Goal: Information Seeking & Learning: Learn about a topic

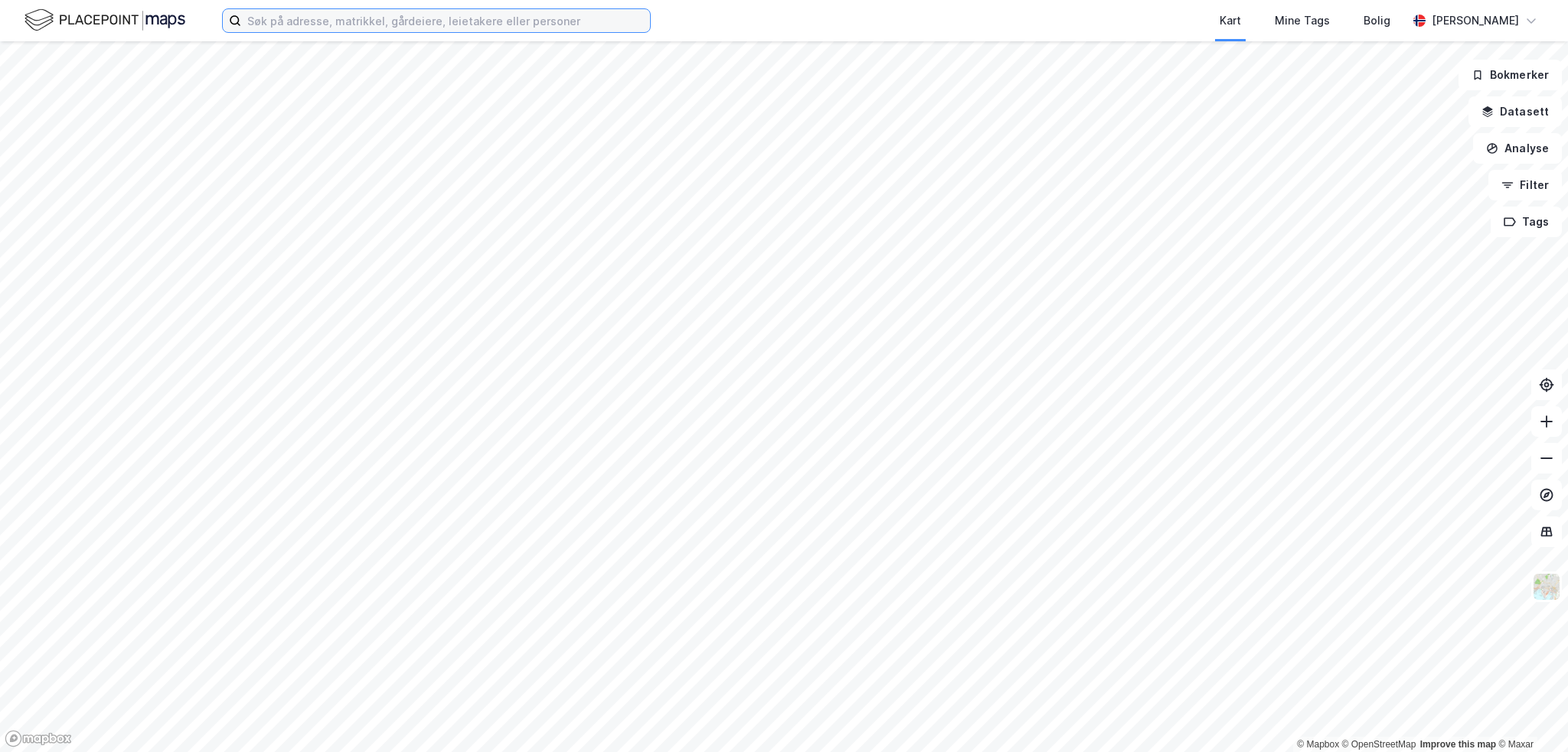
click at [349, 24] on input at bounding box center [446, 21] width 408 height 23
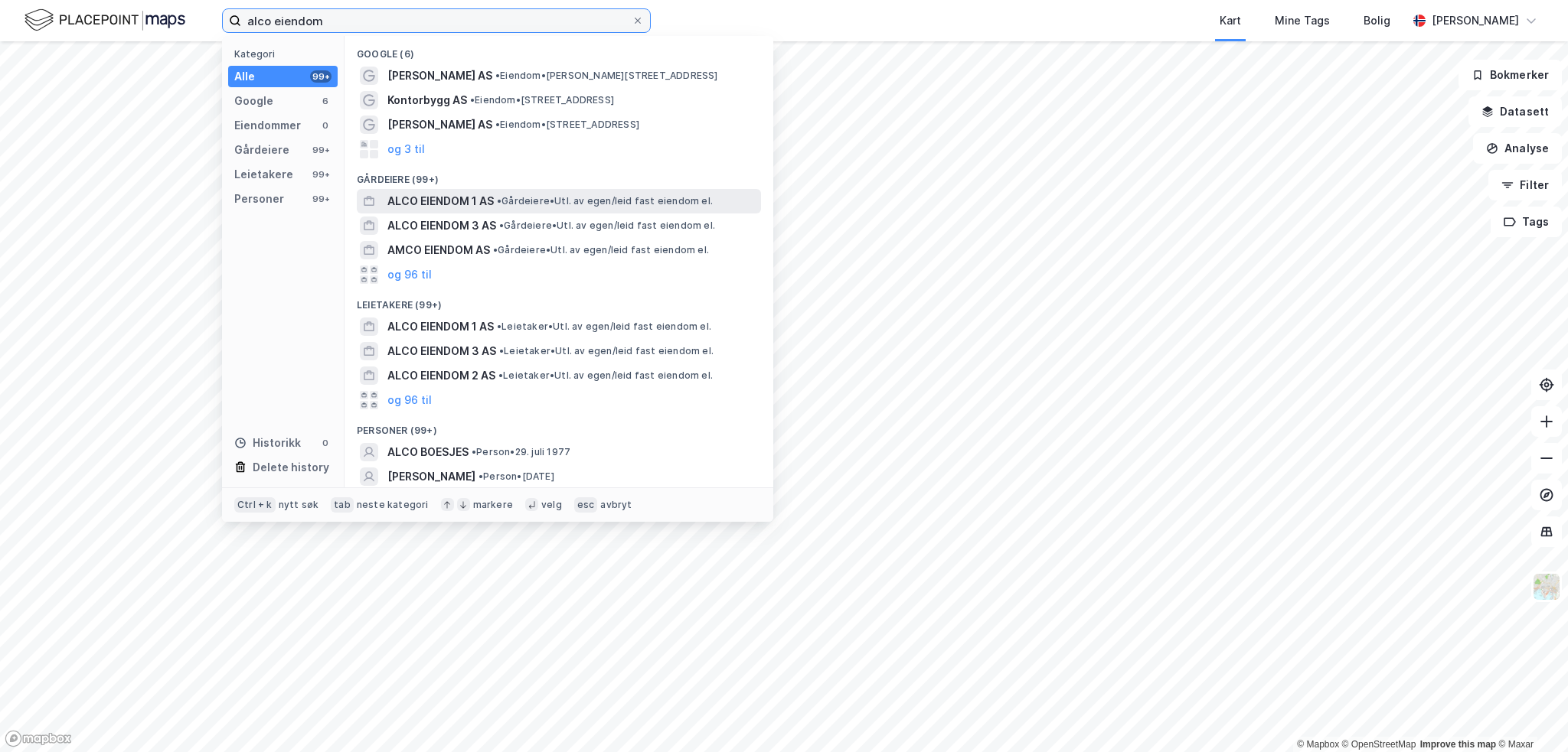
type input "alco eiendom"
click at [499, 196] on span "•" at bounding box center [499, 201] width 5 height 11
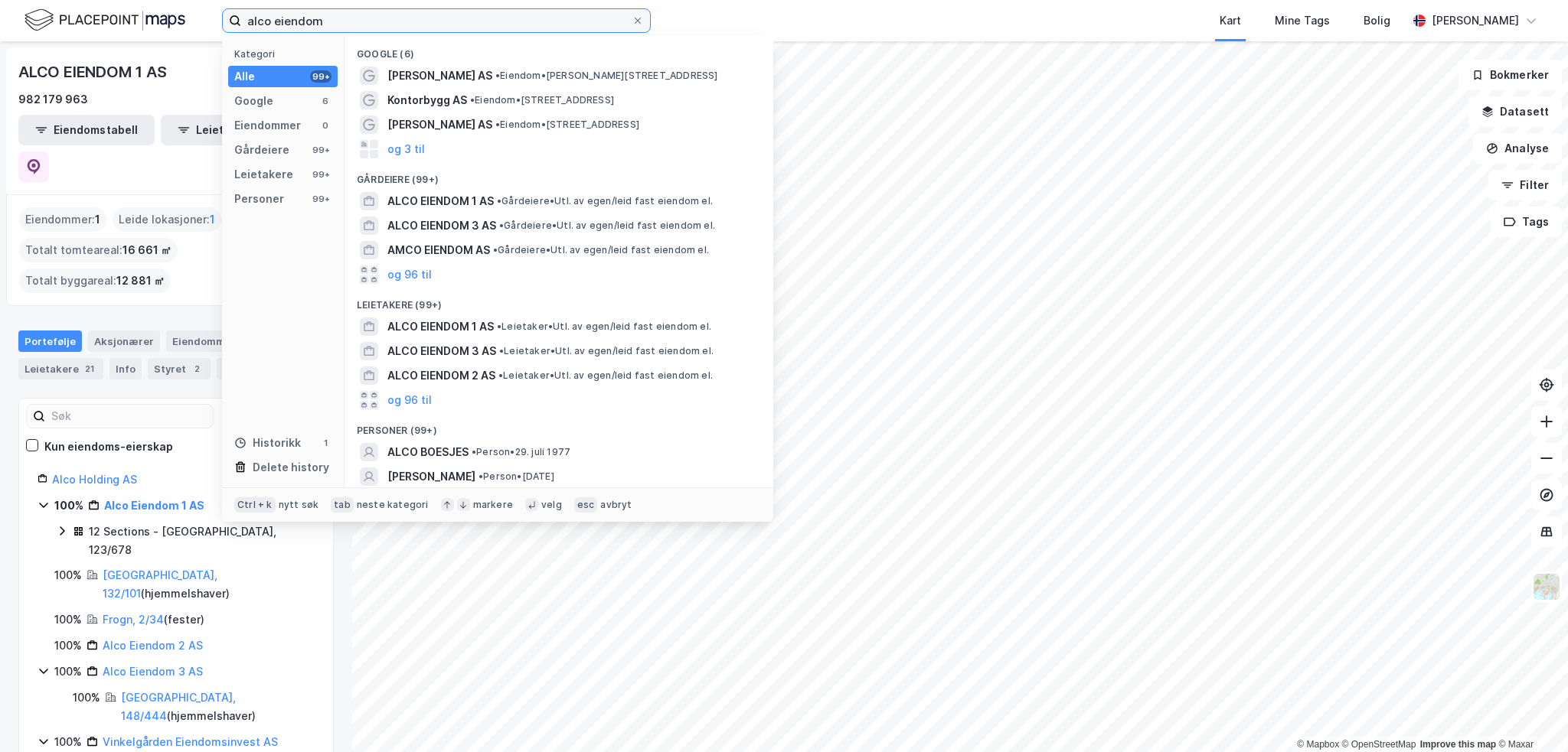
drag, startPoint x: 344, startPoint y: 18, endPoint x: 31, endPoint y: -2, distance: 313.6
click at [31, 0] on html "alco eiendom Kategori Alle 99+ Google 6 Eiendommer 0 Gårdeiere 99+ Leietakere 9…" at bounding box center [784, 376] width 1568 height 752
paste input
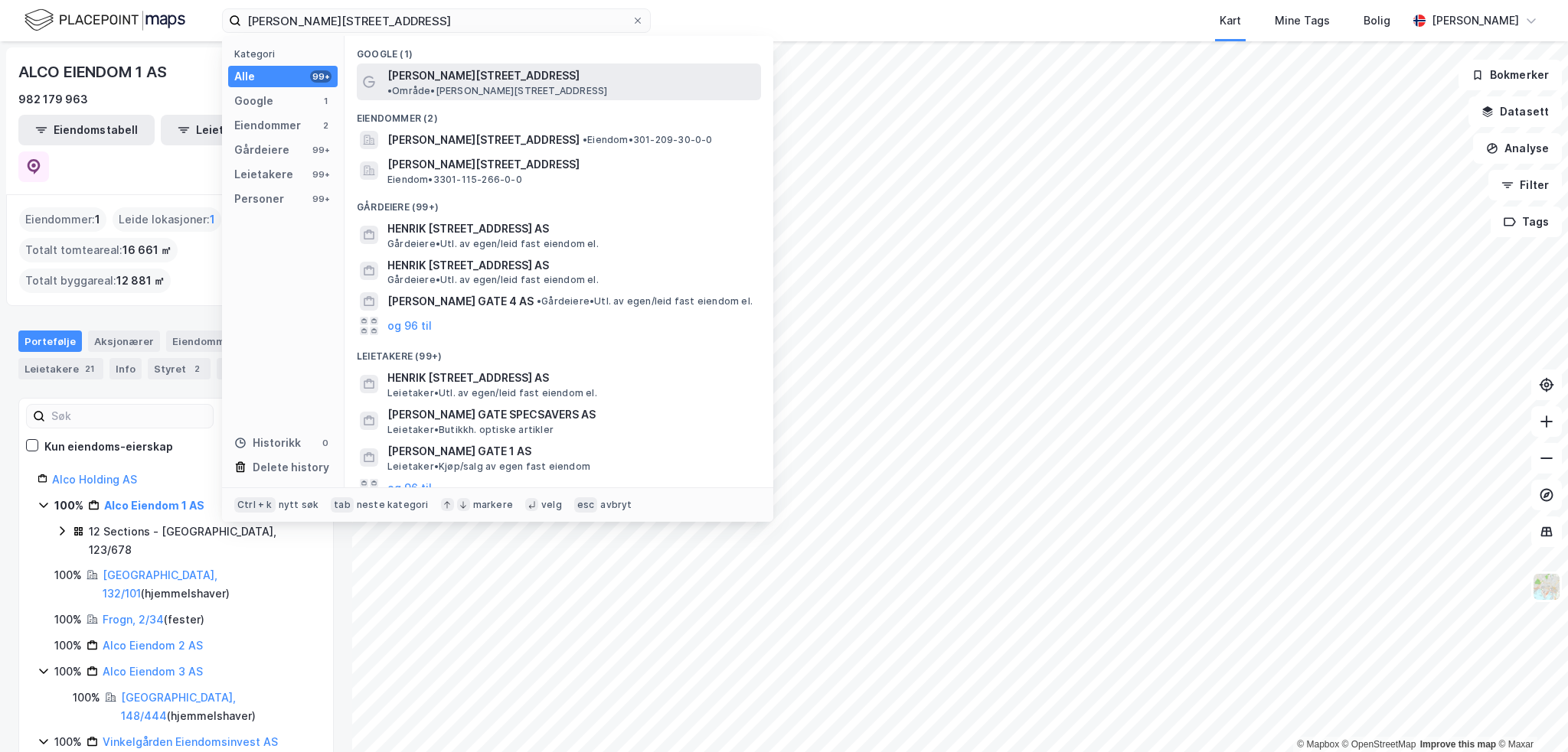
click at [452, 81] on span "[PERSON_NAME][STREET_ADDRESS]" at bounding box center [483, 75] width 192 height 18
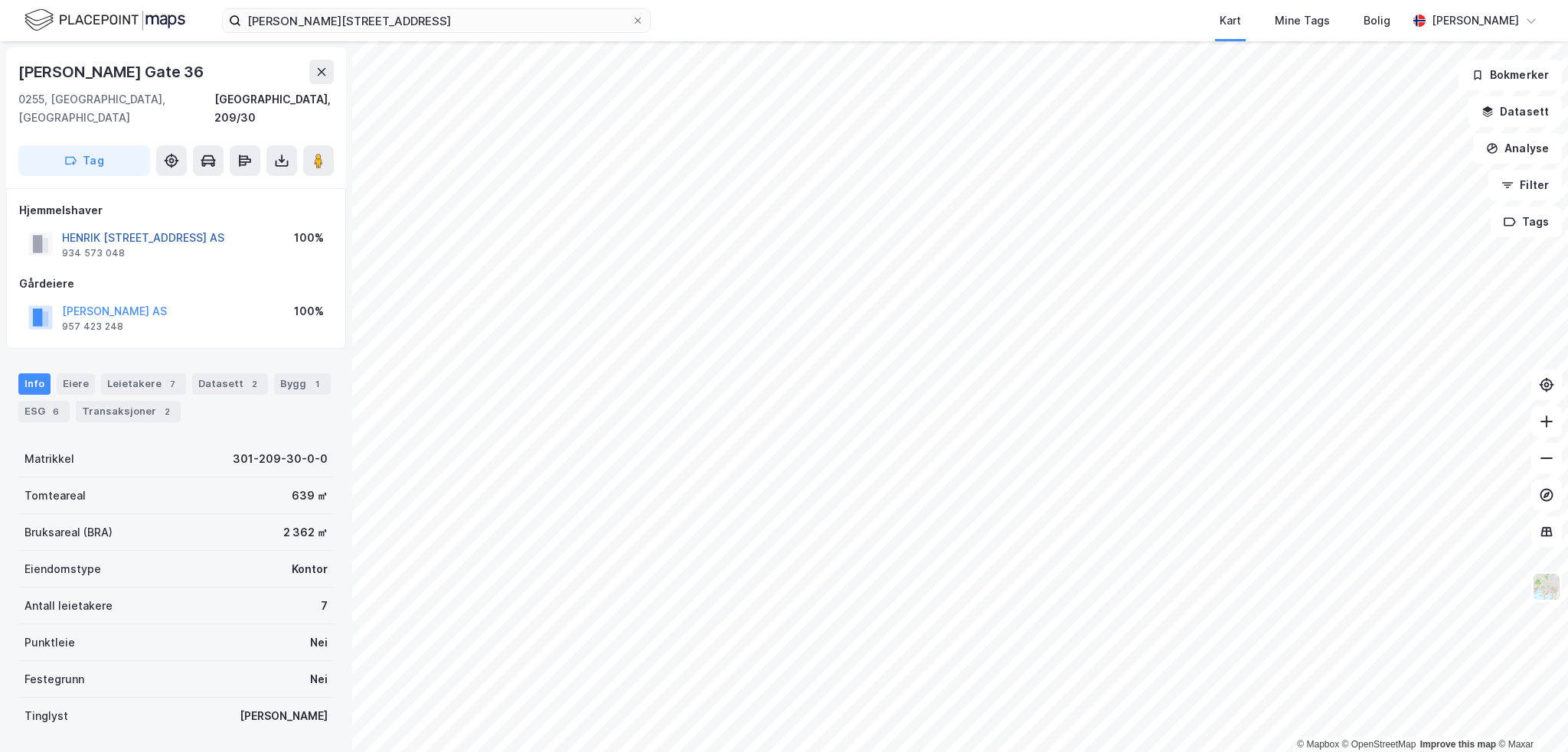
click at [0, 0] on button "HENRIK [STREET_ADDRESS] AS" at bounding box center [0, 0] width 0 height 0
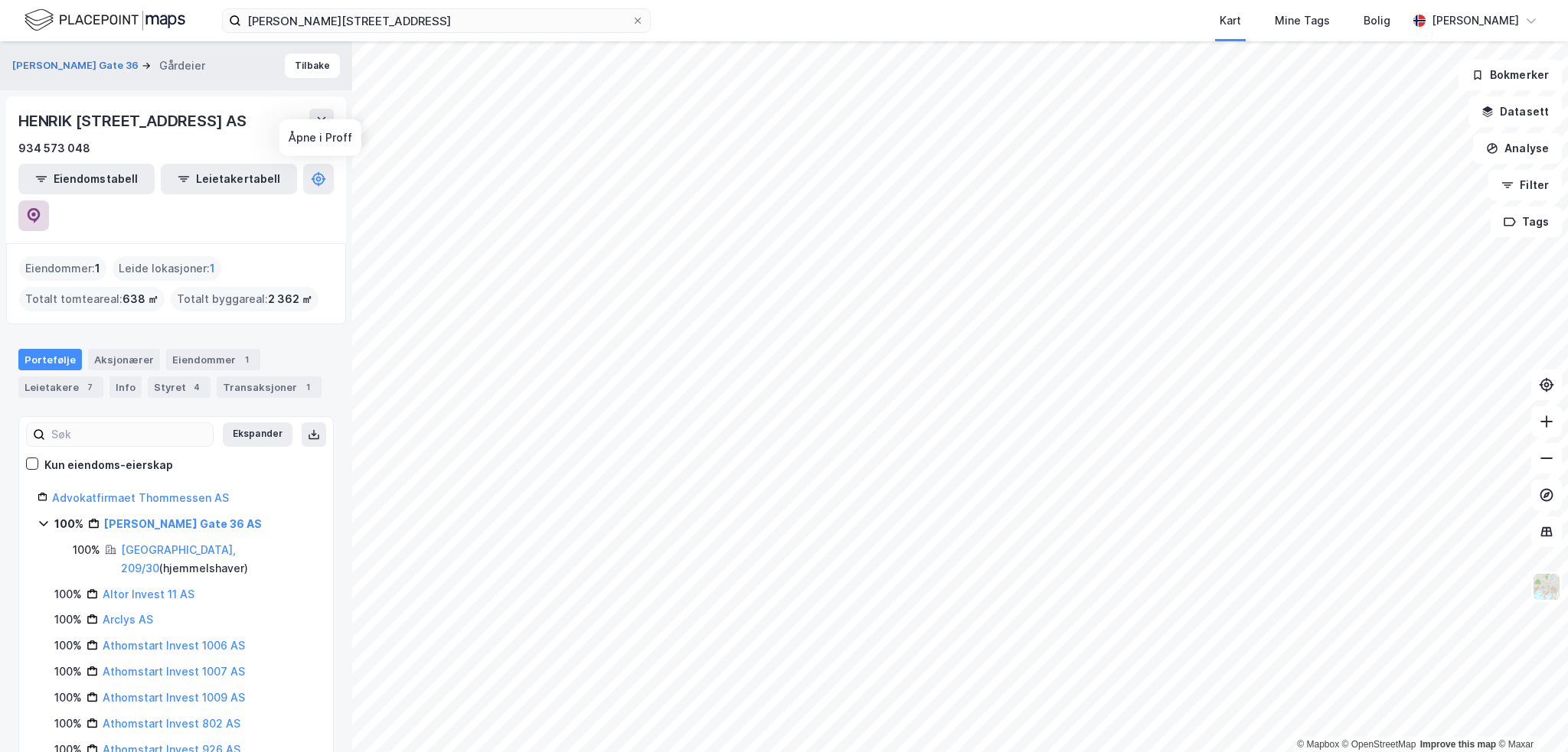
click at [41, 208] on icon at bounding box center [33, 216] width 15 height 15
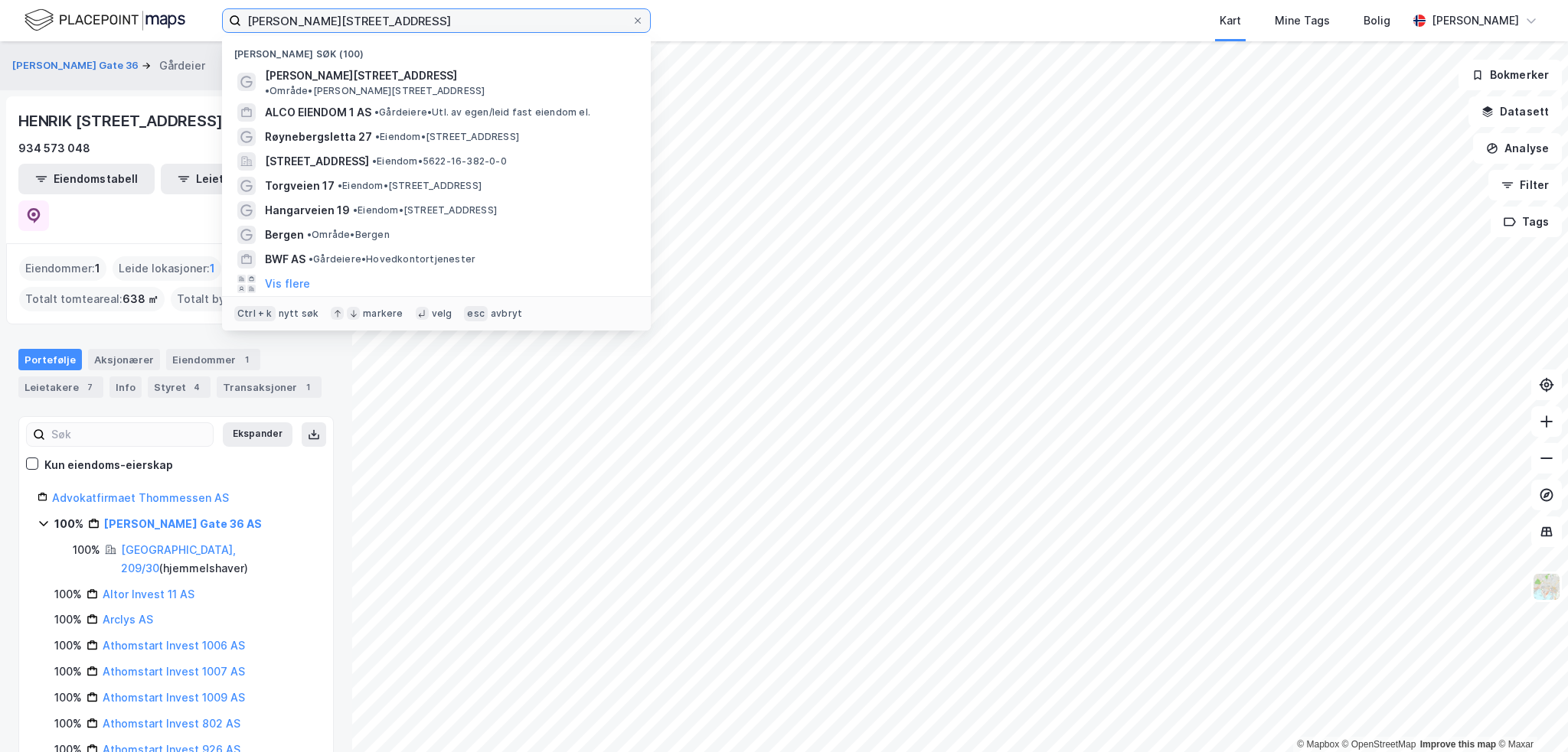
drag, startPoint x: 395, startPoint y: 18, endPoint x: 157, endPoint y: -4, distance: 239.0
click at [157, 0] on html "[PERSON_NAME][STREET_ADDRESS] søk (100) [PERSON_NAME][STREET_ADDRESS] • Område …" at bounding box center [784, 376] width 1568 height 752
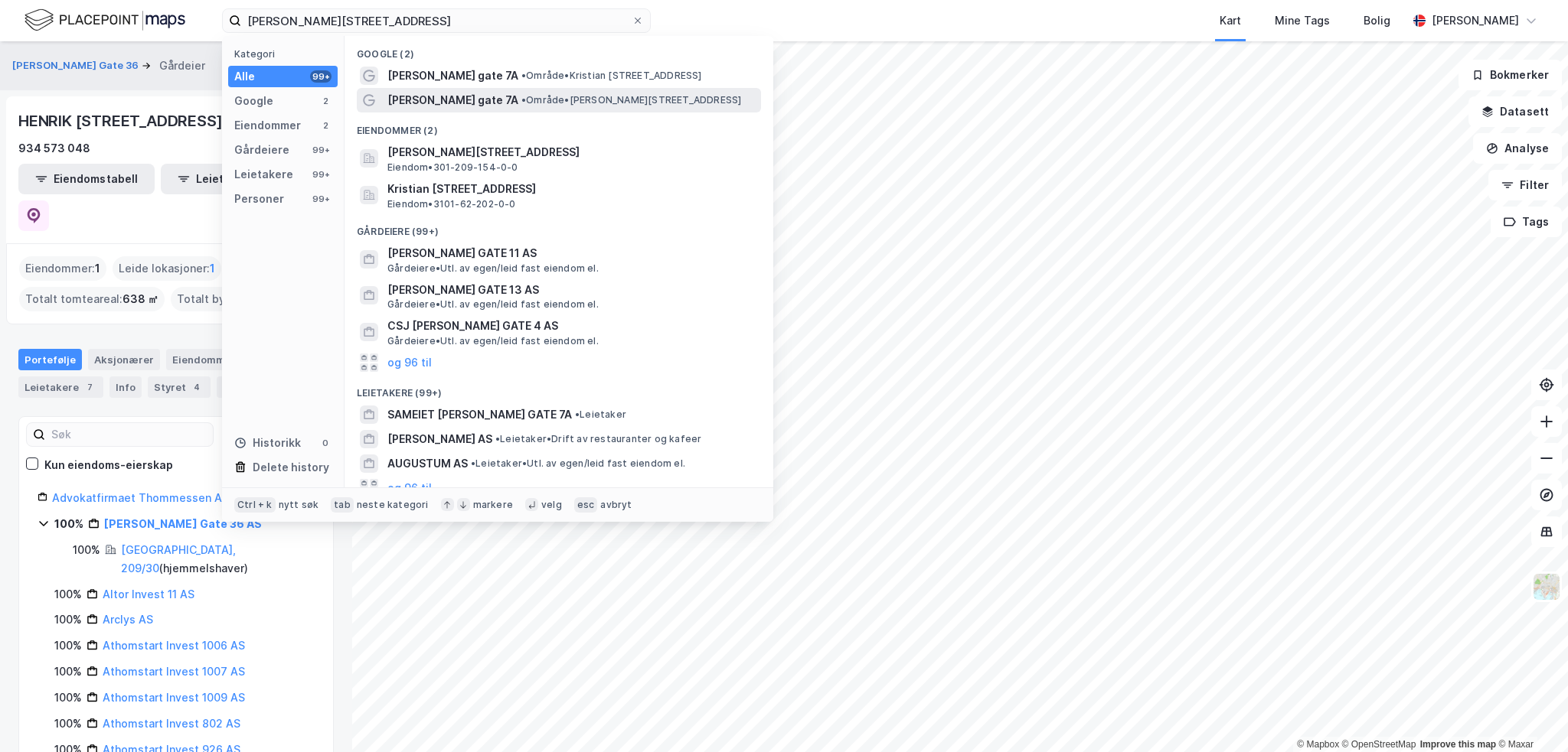
click at [617, 99] on span "• Område • [PERSON_NAME][STREET_ADDRESS]" at bounding box center [631, 100] width 220 height 12
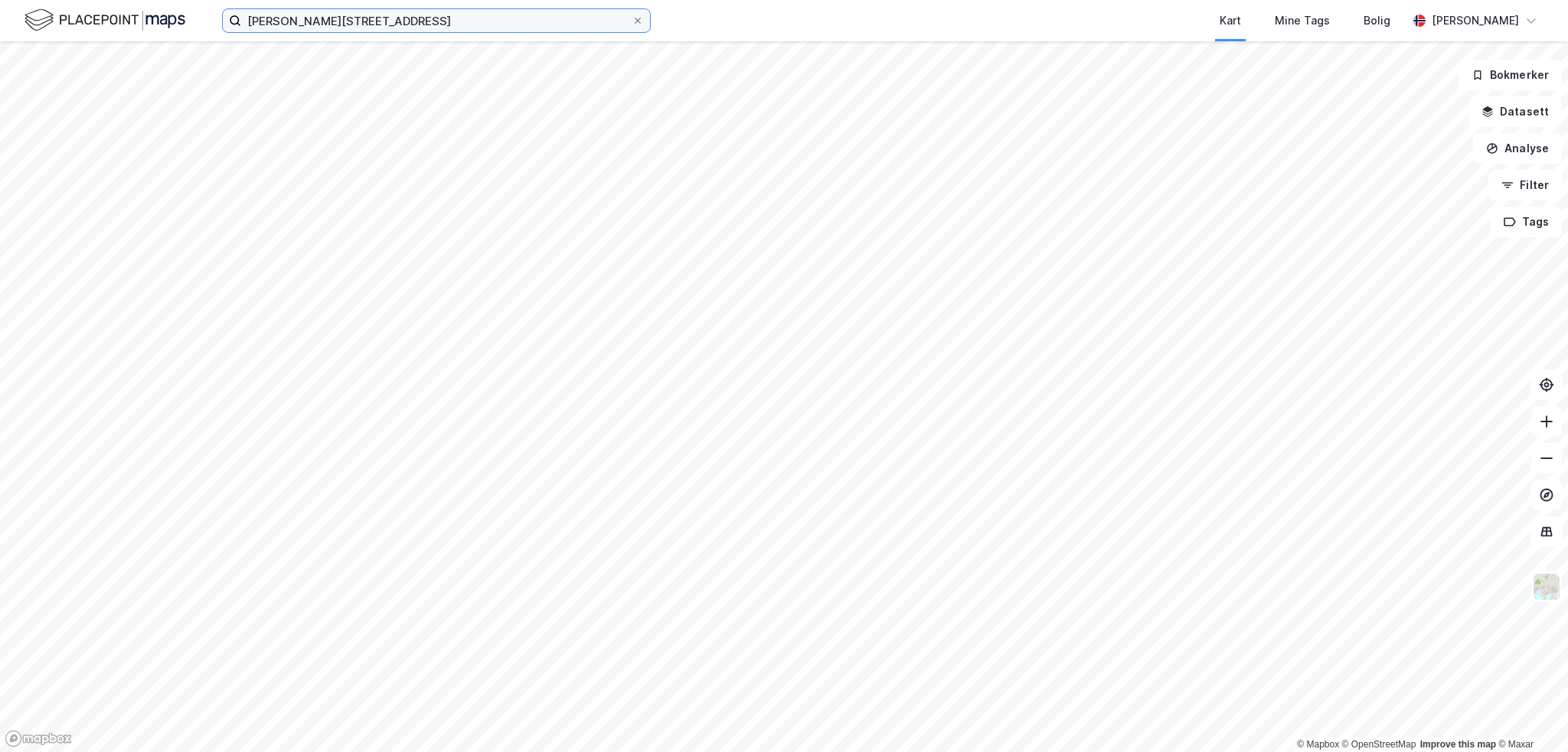
click at [450, 21] on input "[PERSON_NAME][STREET_ADDRESS]" at bounding box center [436, 21] width 390 height 23
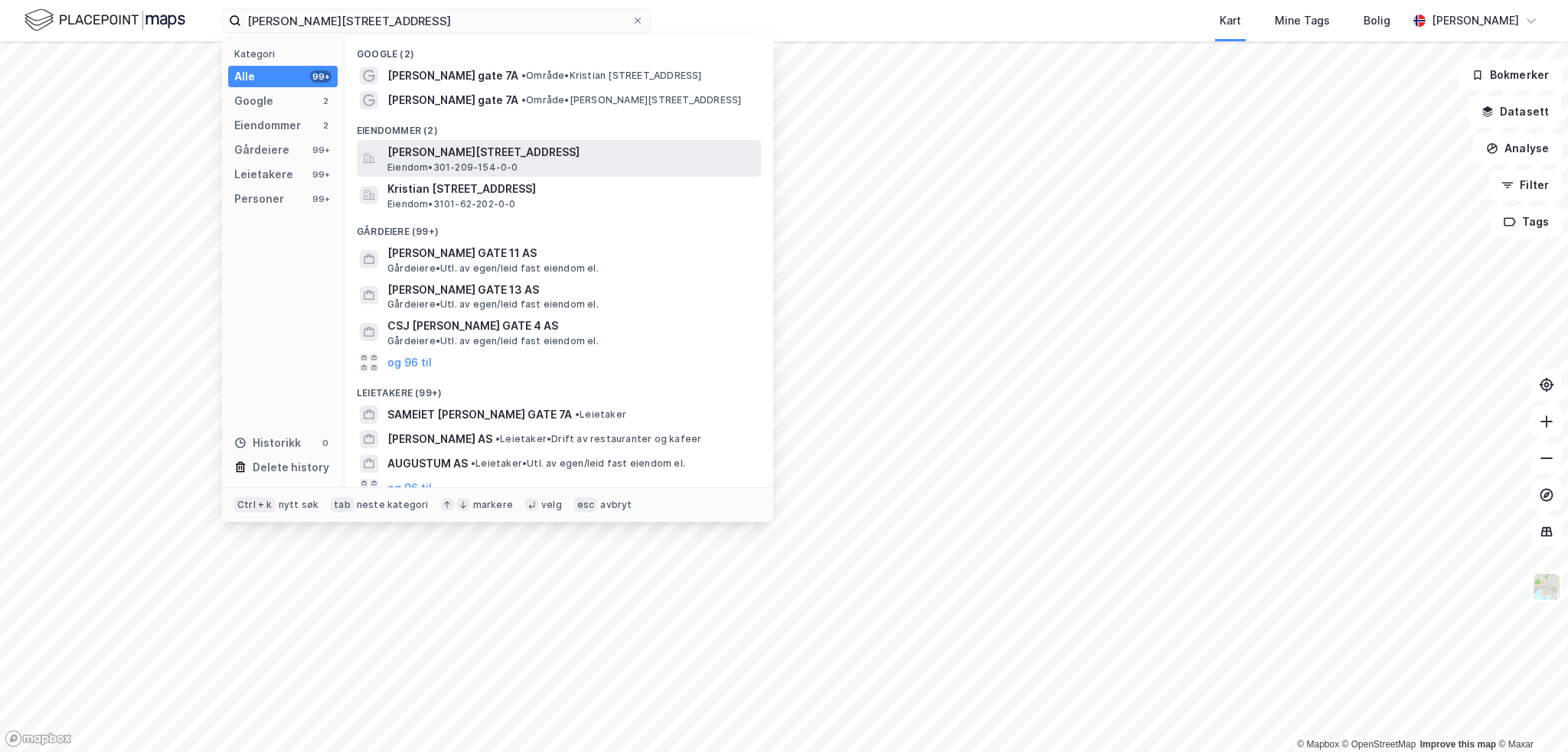
click at [474, 156] on span "[PERSON_NAME][STREET_ADDRESS]" at bounding box center [571, 152] width 367 height 18
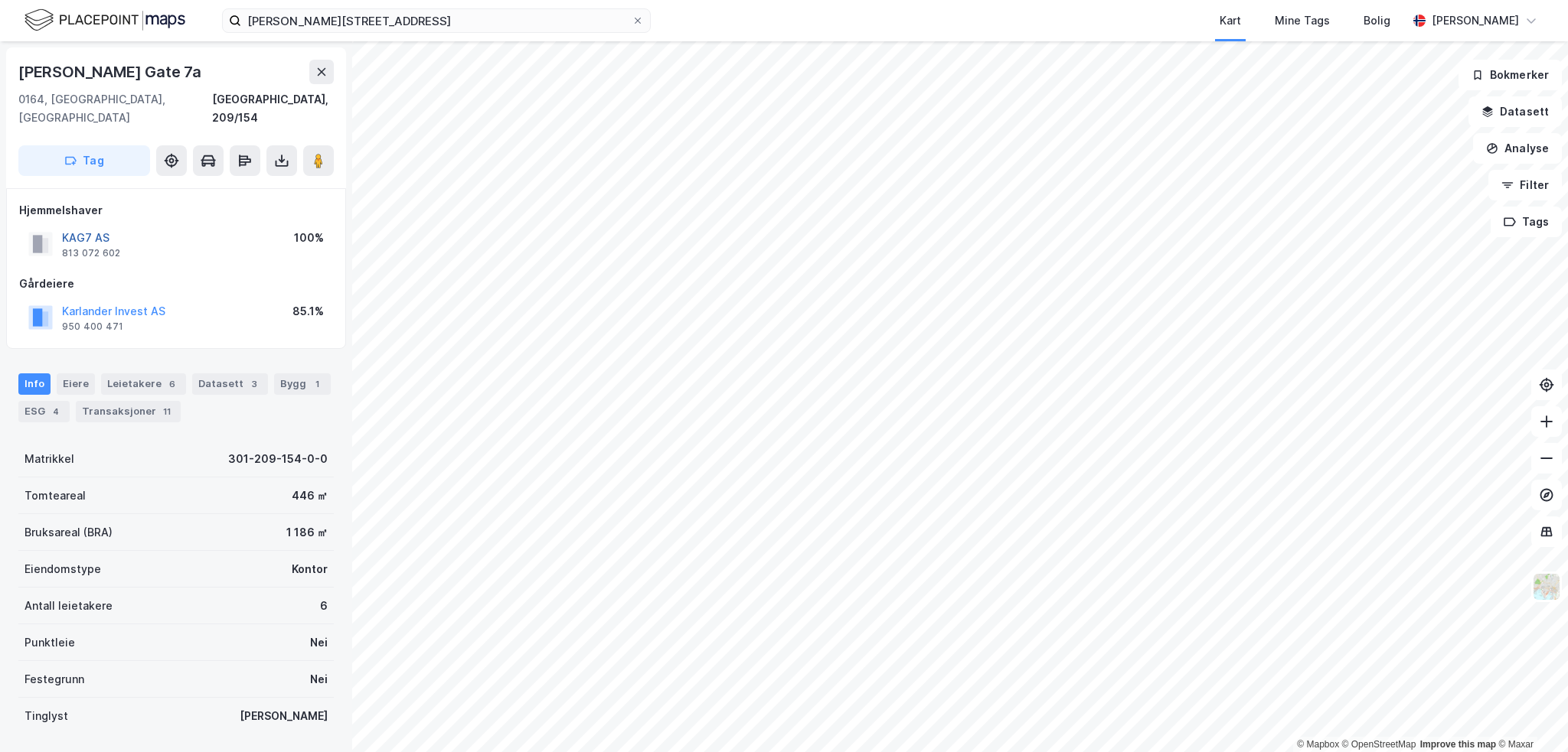
click at [0, 0] on button "KAG7 AS" at bounding box center [0, 0] width 0 height 0
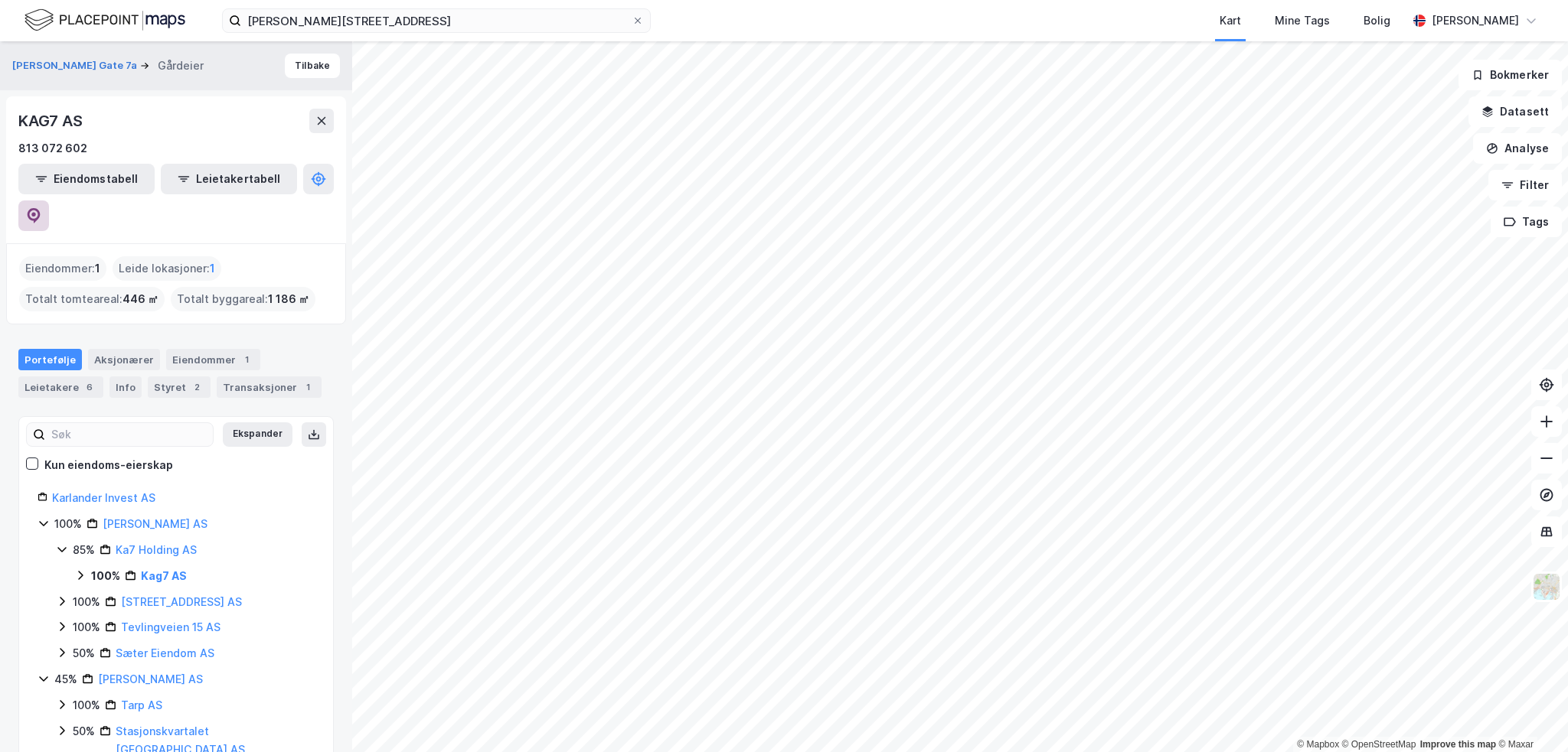
click at [49, 200] on button at bounding box center [33, 216] width 31 height 31
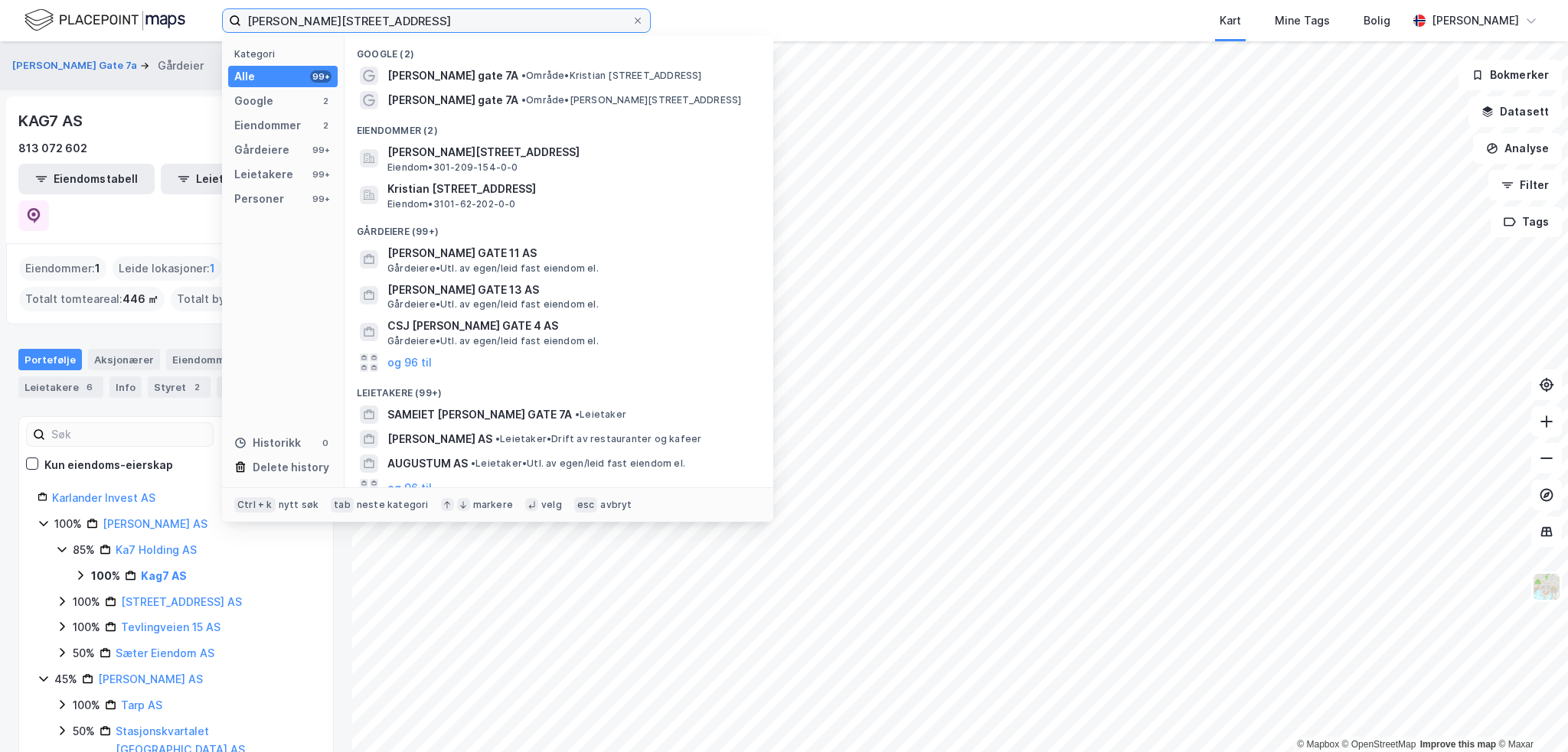
drag, startPoint x: 447, startPoint y: 23, endPoint x: -251, endPoint y: -57, distance: 702.6
click at [0, 0] on html "[PERSON_NAME] gate 7a Kategori Alle 99+ Google 2 Eiendommer 2 Gårdeiere 99+ Lei…" at bounding box center [784, 376] width 1568 height 752
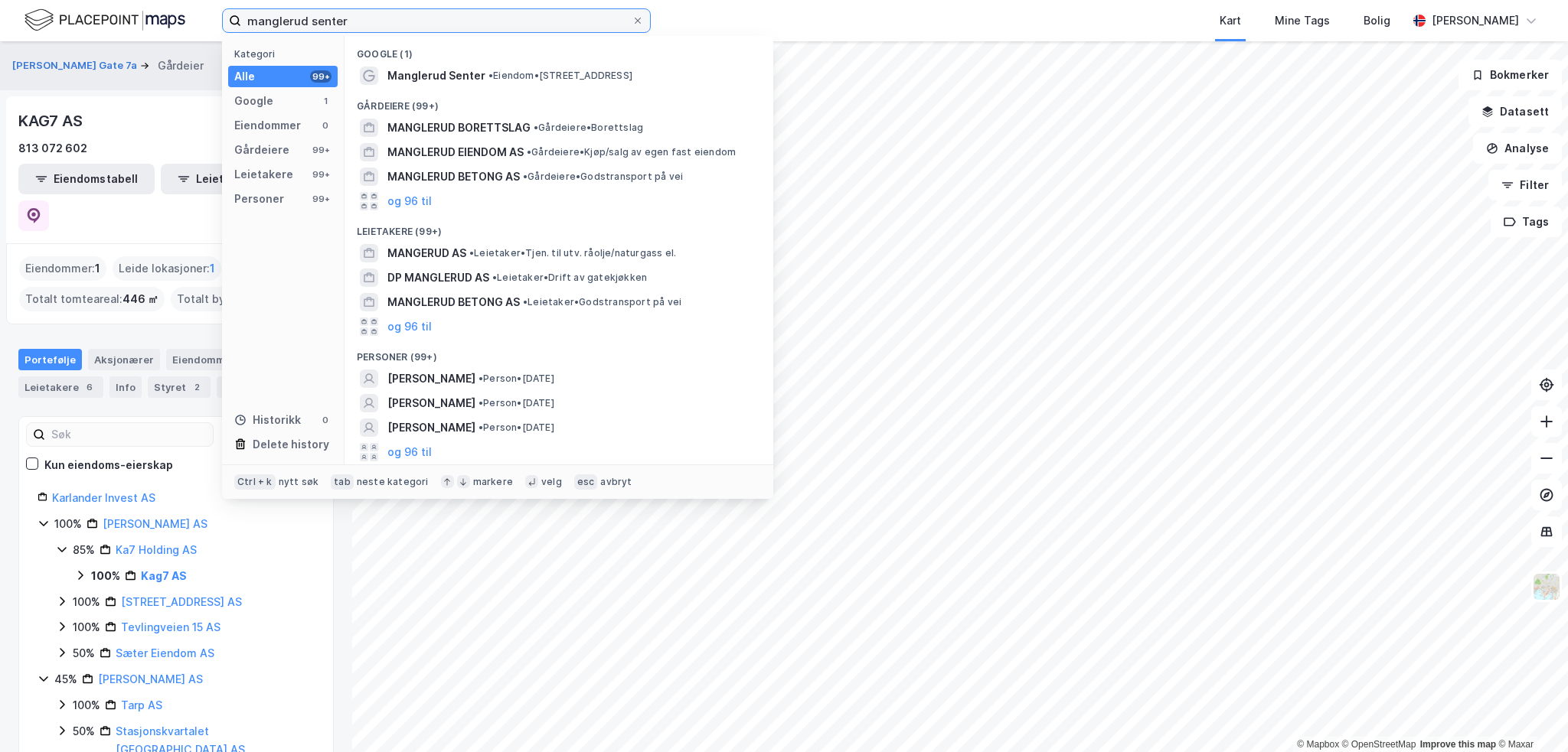
drag, startPoint x: 355, startPoint y: 15, endPoint x: 133, endPoint y: 14, distance: 222.0
click at [133, 14] on div "manglerud senter Kategori Alle 99+ Google 1 Eiendommer 0 Gårdeiere 99+ Leietake…" at bounding box center [784, 20] width 1568 height 41
paste input "[PERSON_NAME] S"
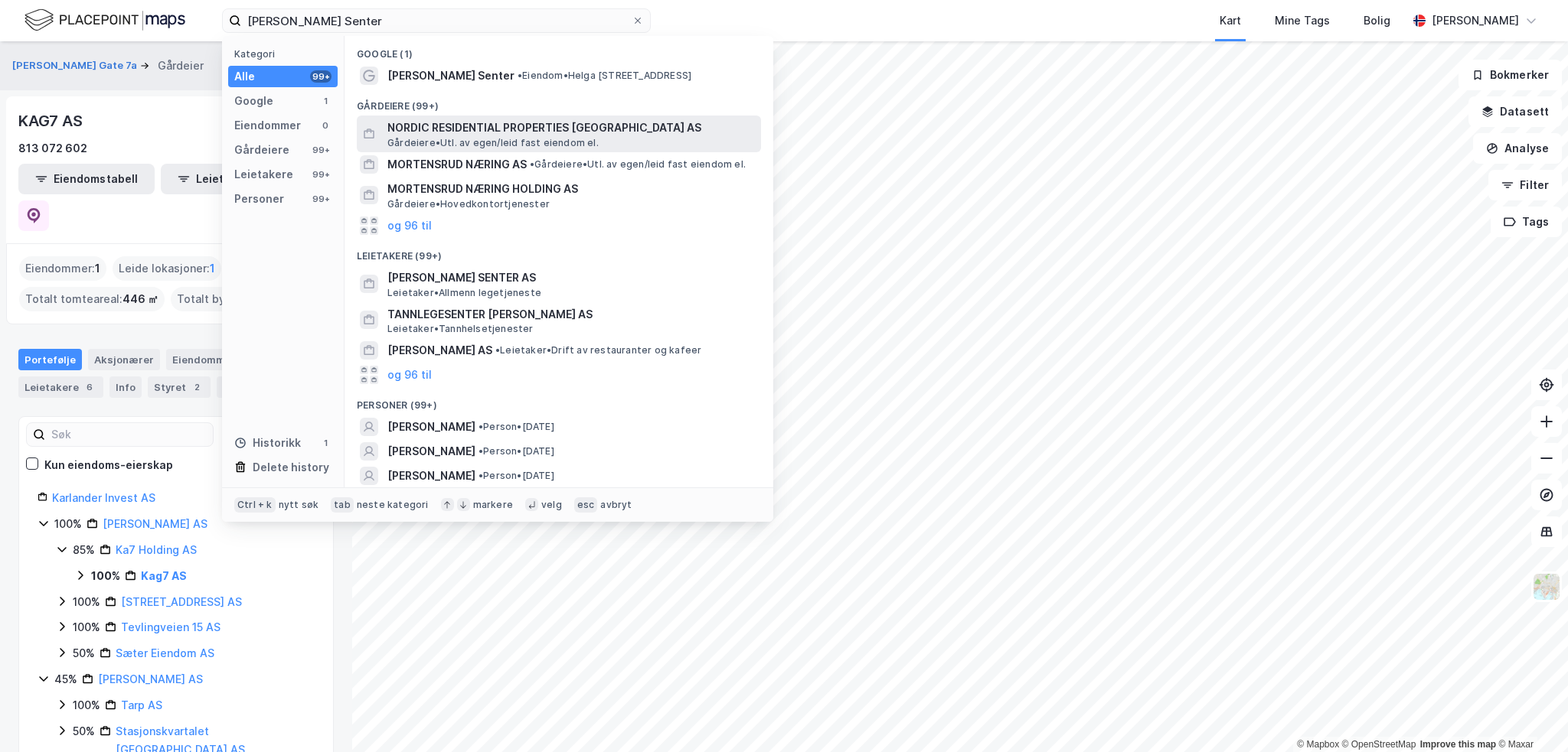
click at [493, 137] on span "Gårdeiere • Utl. av egen/leid fast eiendom el." at bounding box center [492, 143] width 211 height 12
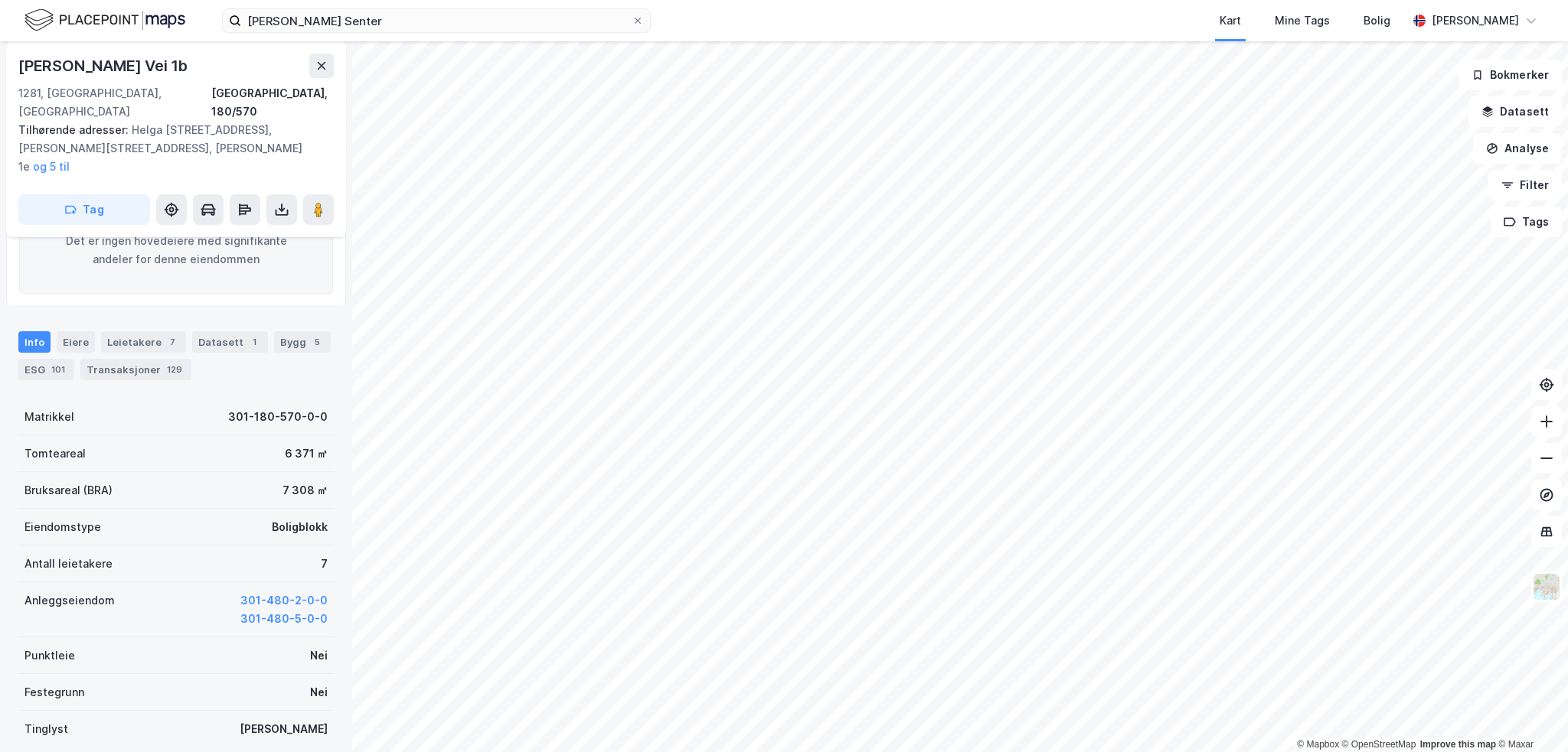
scroll to position [306, 0]
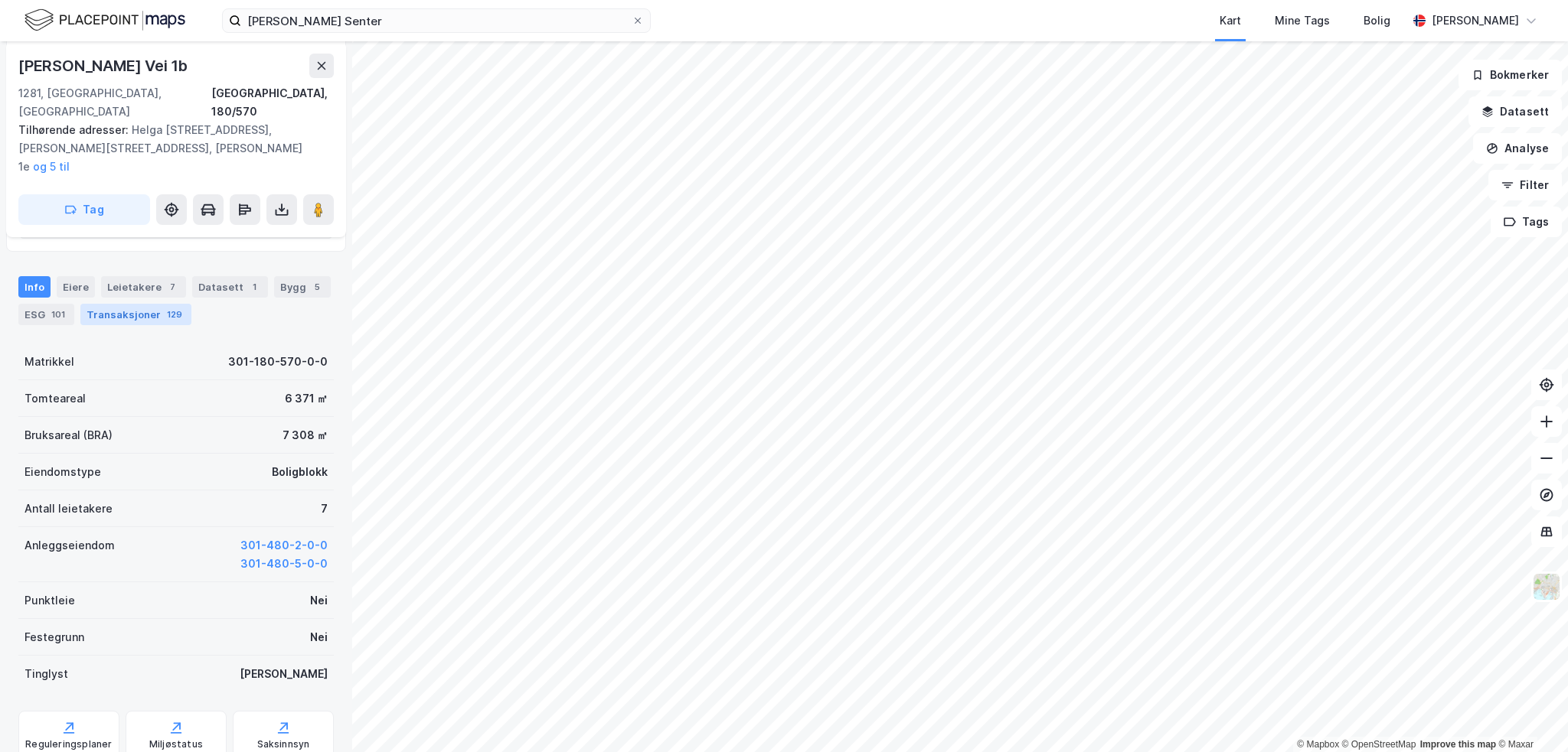
click at [137, 303] on div "Transaksjoner 129" at bounding box center [136, 314] width 111 height 21
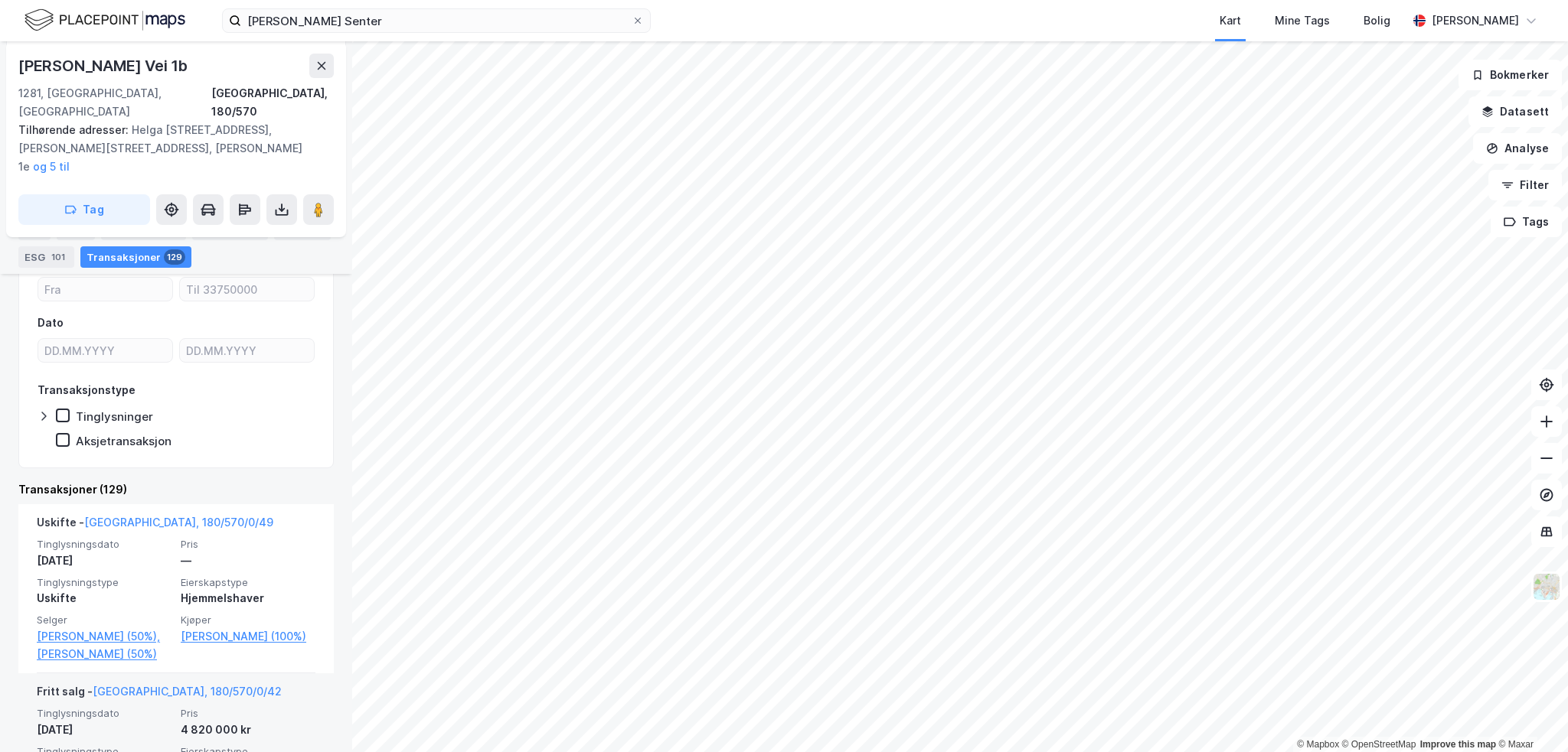
scroll to position [383, 0]
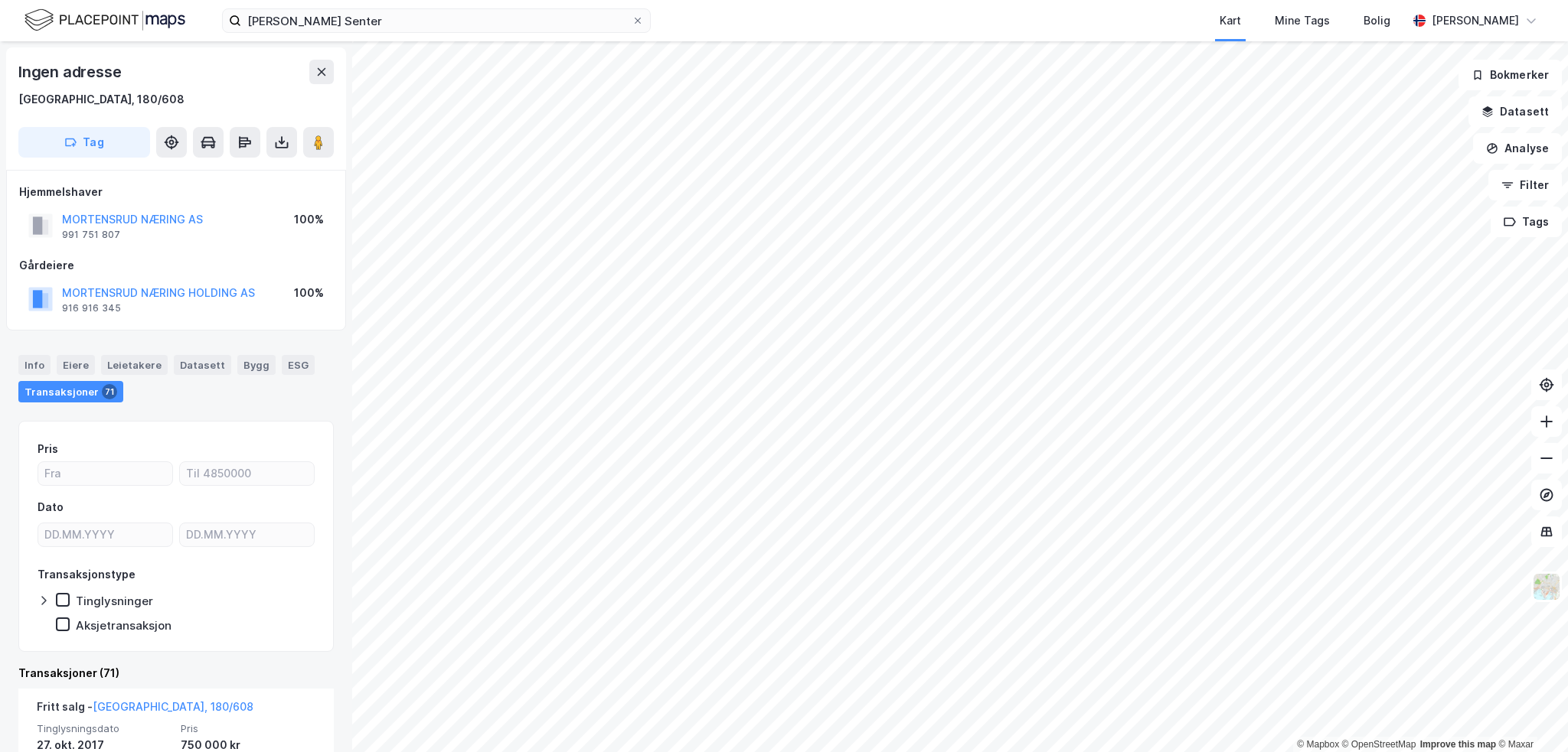
click at [181, 211] on div "MORTENSRUD NÆRING AS" at bounding box center [133, 219] width 141 height 18
click at [0, 0] on button "MORTENSRUD NÆRING AS" at bounding box center [0, 0] width 0 height 0
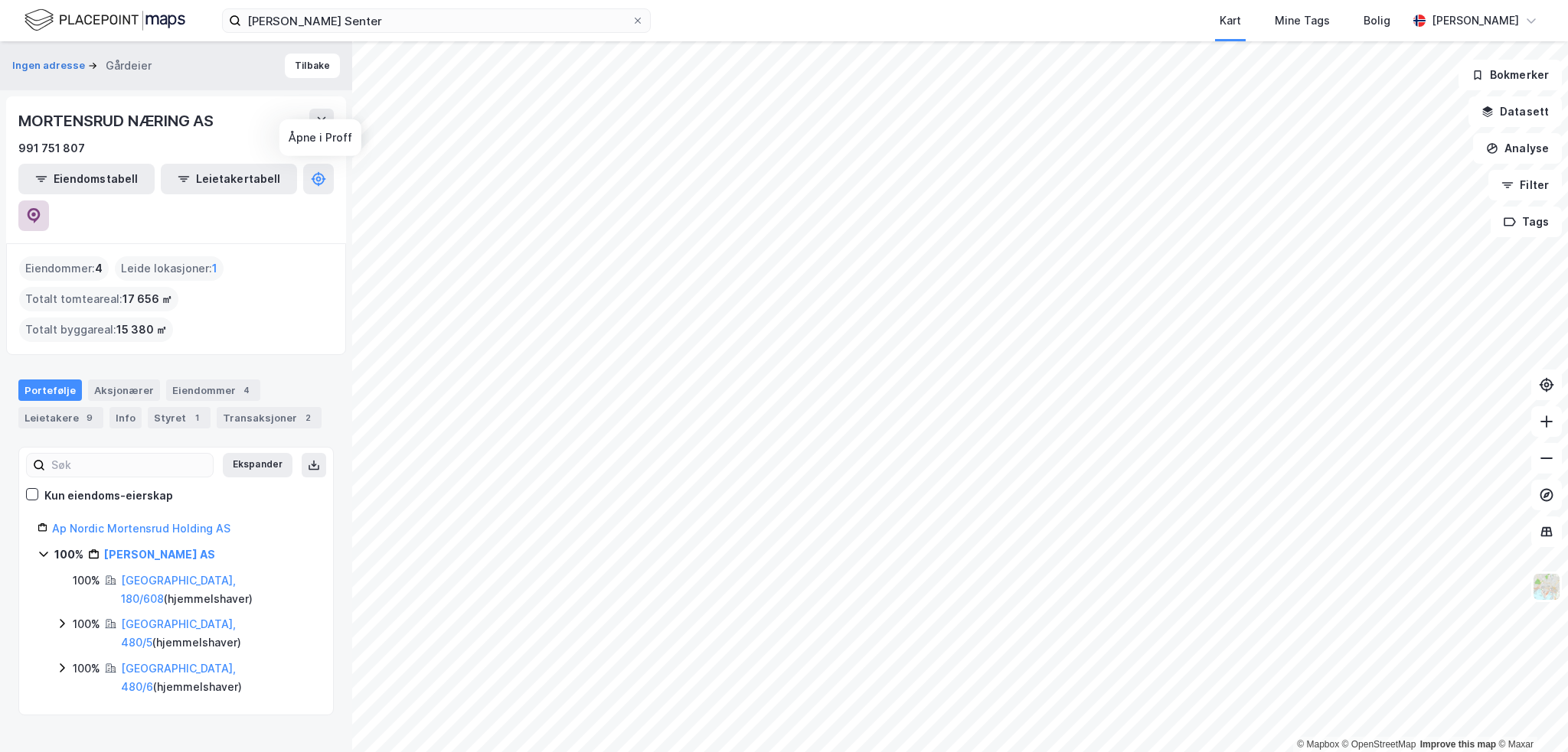
click at [41, 208] on icon at bounding box center [34, 216] width 13 height 15
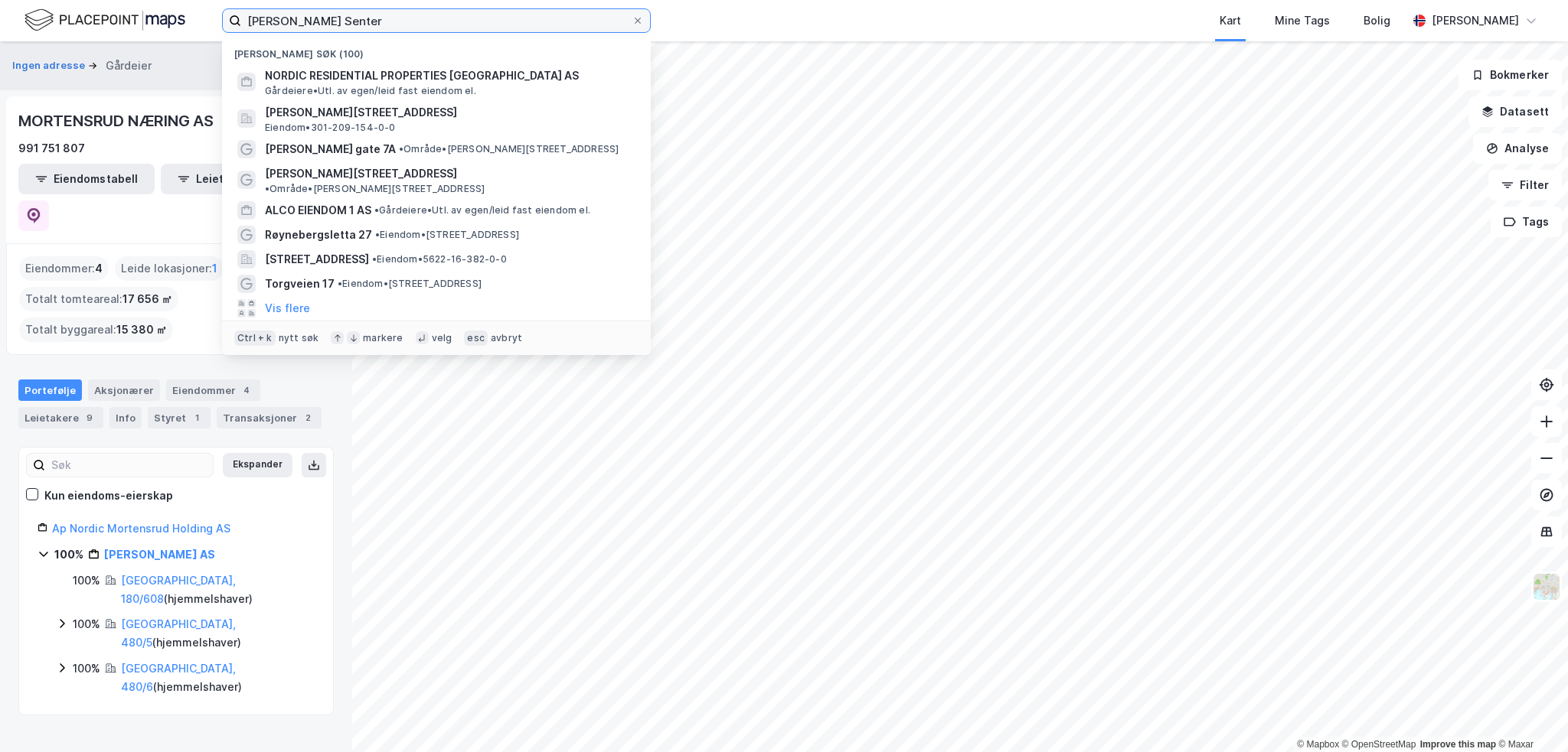
drag, startPoint x: 426, startPoint y: 26, endPoint x: -6, endPoint y: -11, distance: 433.6
click at [0, 0] on html "[PERSON_NAME] [PERSON_NAME] søk (100) NORDIC RESIDENTIAL PROPERTIES [GEOGRAPHIC…" at bounding box center [784, 376] width 1568 height 752
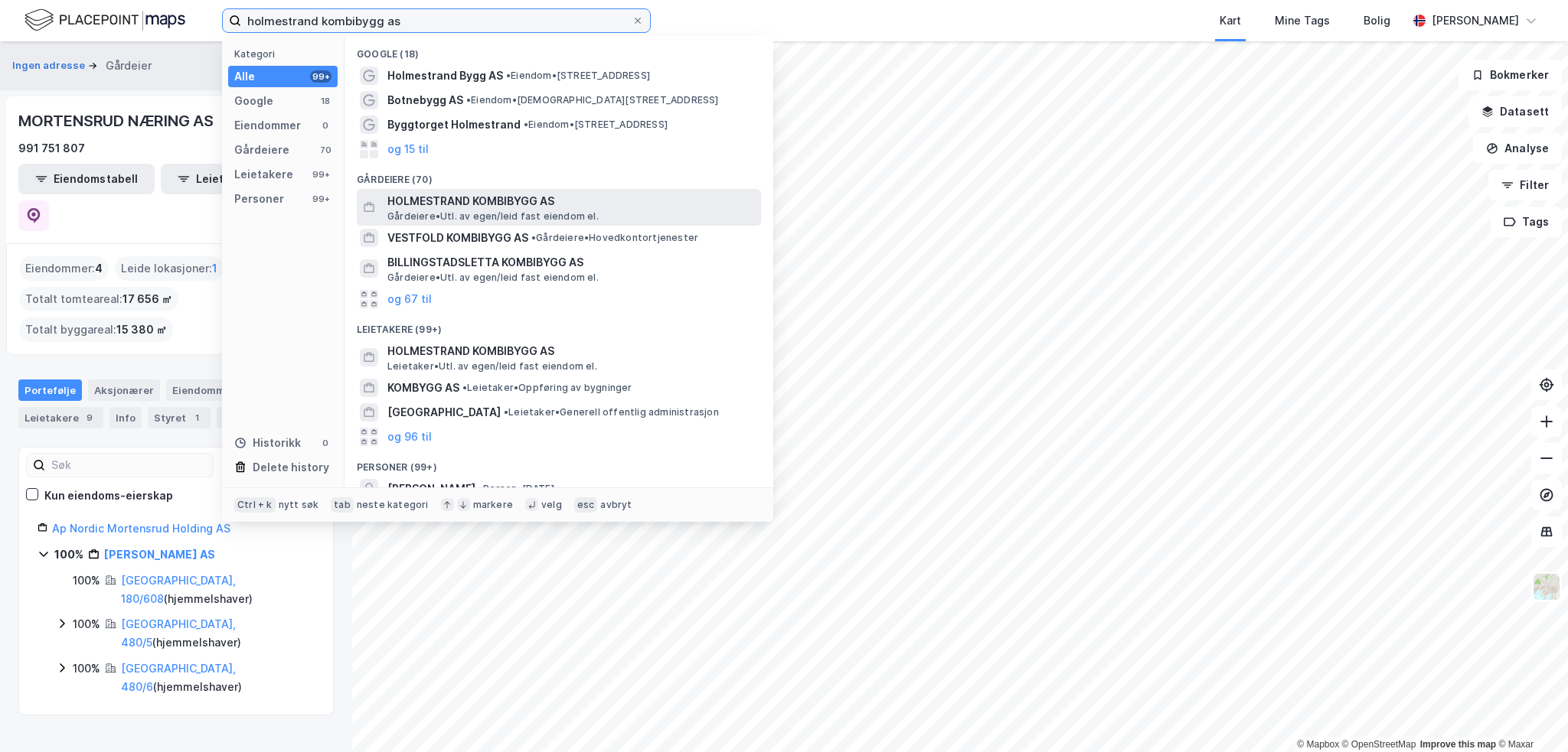
type input "holmestrand kombibygg as"
click at [502, 205] on span "HOLMESTRAND KOMBIBYGG AS" at bounding box center [571, 200] width 367 height 18
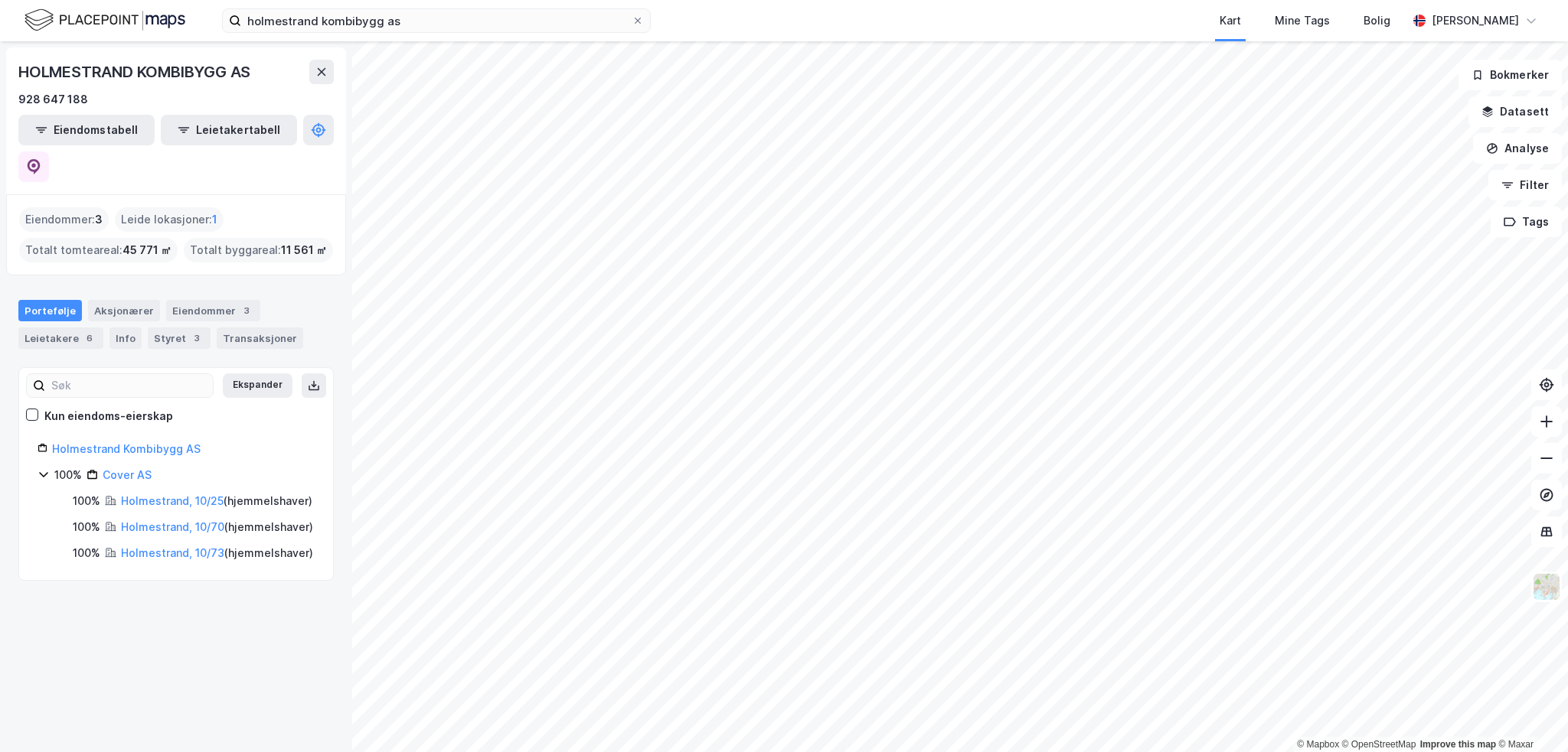
click at [334, 134] on div "HOLMESTRAND KOMBIBYGG AS 928 647 188 Eiendomstabell Leietakertabell" at bounding box center [176, 121] width 340 height 147
click at [41, 159] on icon at bounding box center [34, 167] width 13 height 15
